Goal: Transaction & Acquisition: Purchase product/service

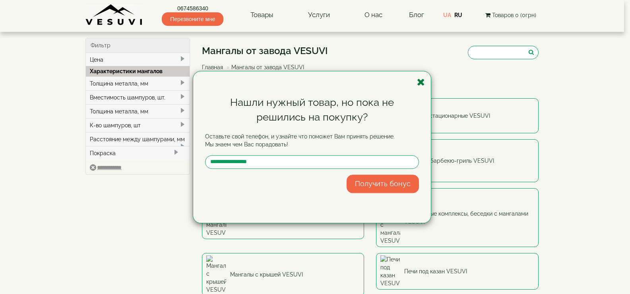
click at [420, 84] on icon "button" at bounding box center [421, 82] width 8 height 10
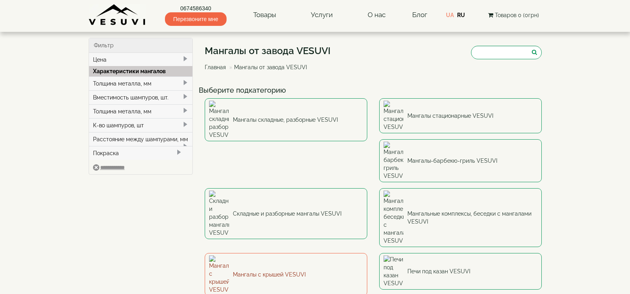
click at [368, 253] on link "Мангалы с крышей VESUVI" at bounding box center [286, 274] width 163 height 43
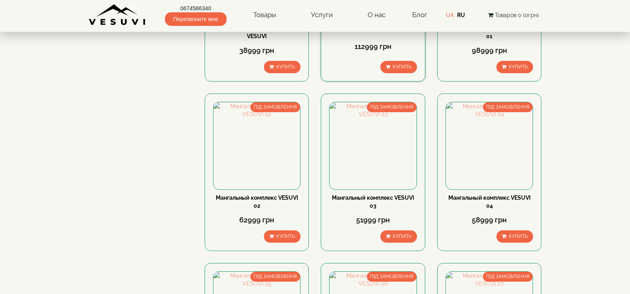
scroll to position [517, 0]
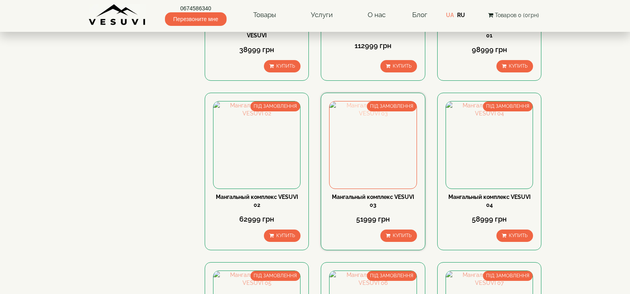
click at [390, 159] on img at bounding box center [373, 144] width 87 height 87
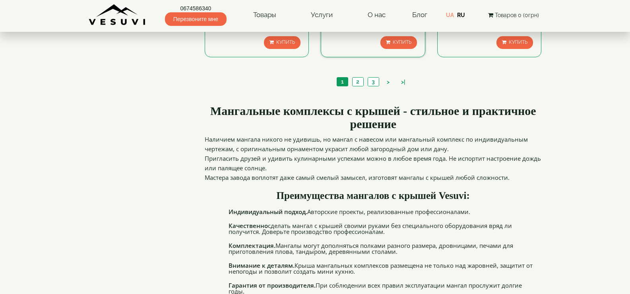
scroll to position [716, 0]
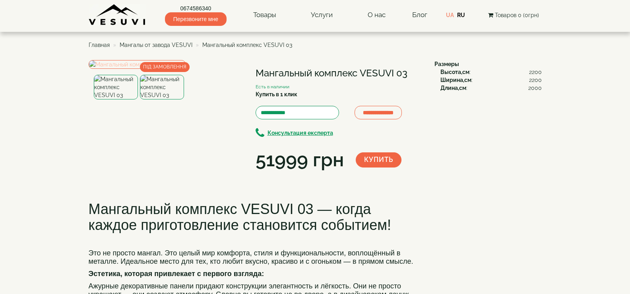
click at [156, 69] on img at bounding box center [137, 64] width 97 height 9
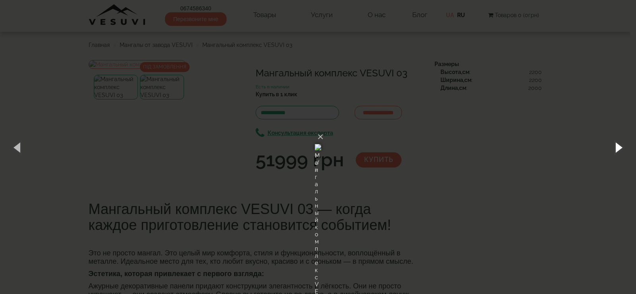
click at [614, 145] on button "button" at bounding box center [619, 147] width 36 height 44
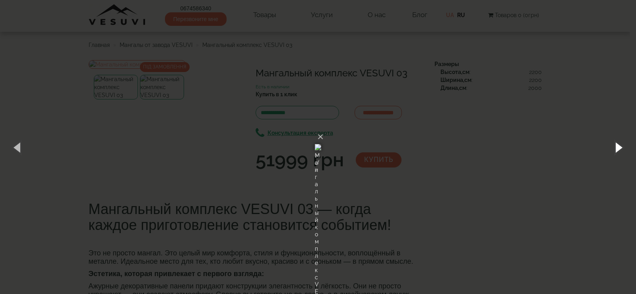
click at [614, 145] on button "button" at bounding box center [619, 147] width 36 height 44
